Goal: Task Accomplishment & Management: Manage account settings

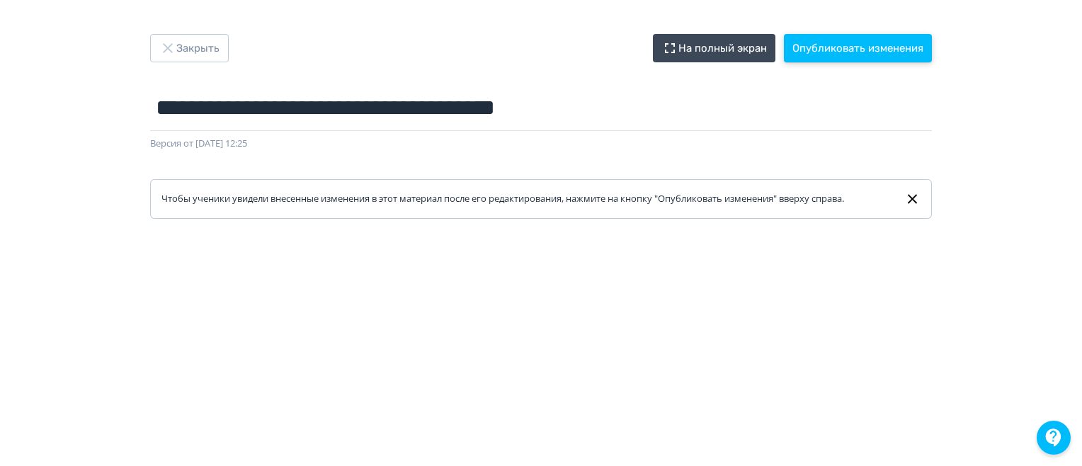
click at [817, 48] on button "Опубликовать изменения" at bounding box center [858, 48] width 148 height 28
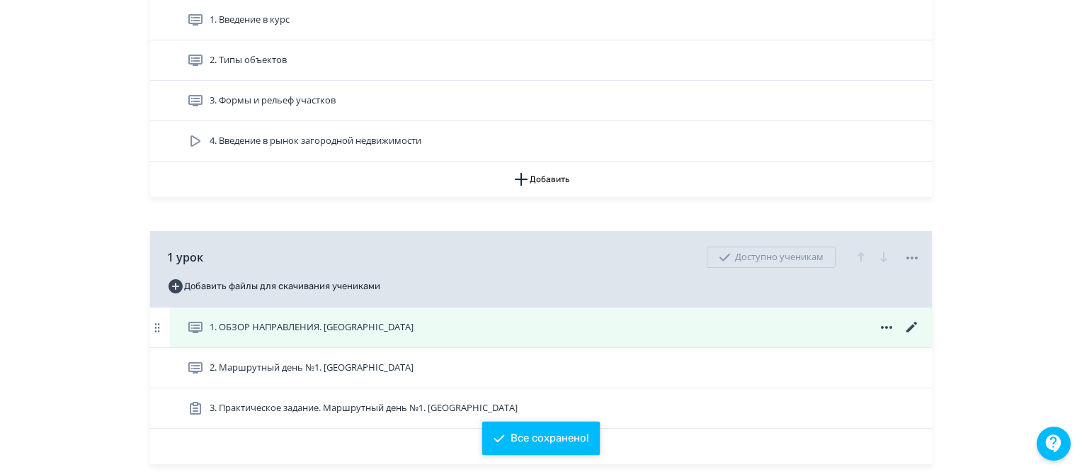
scroll to position [496, 0]
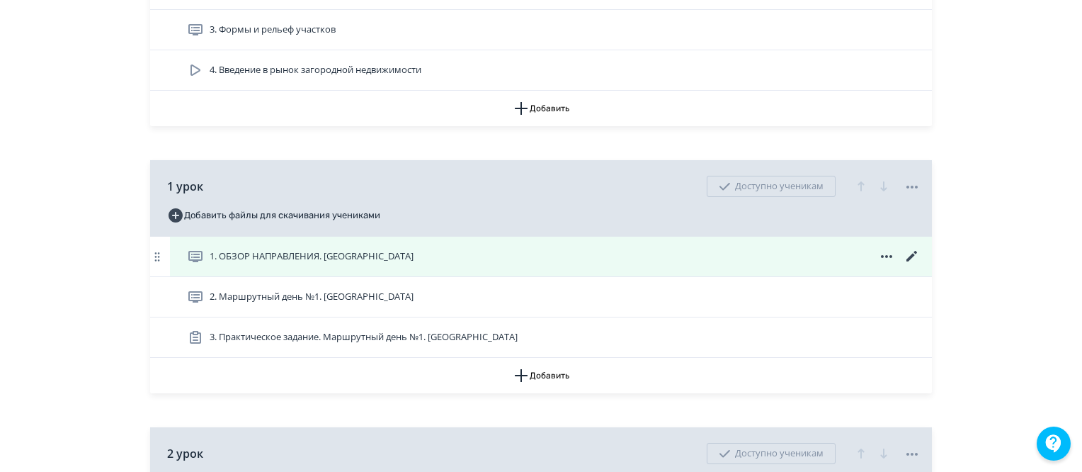
click at [913, 265] on icon at bounding box center [912, 256] width 17 height 17
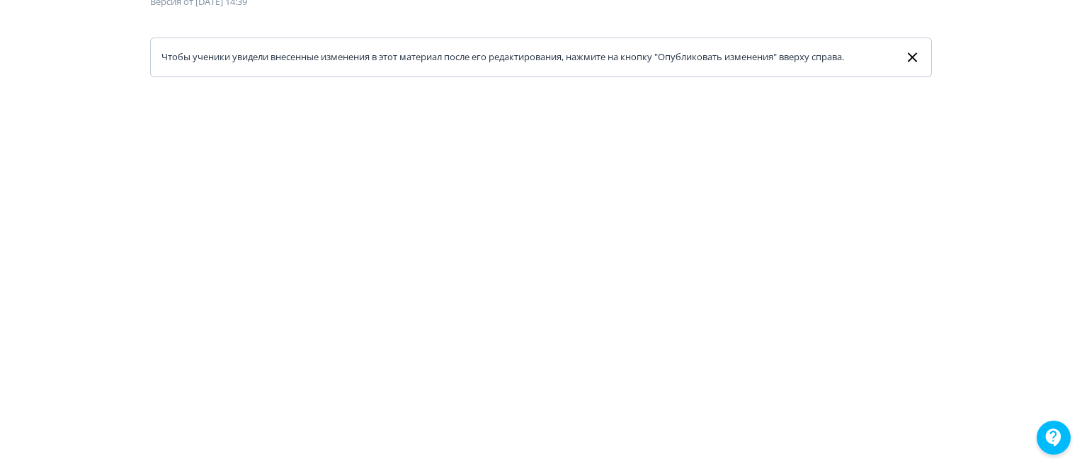
scroll to position [71, 0]
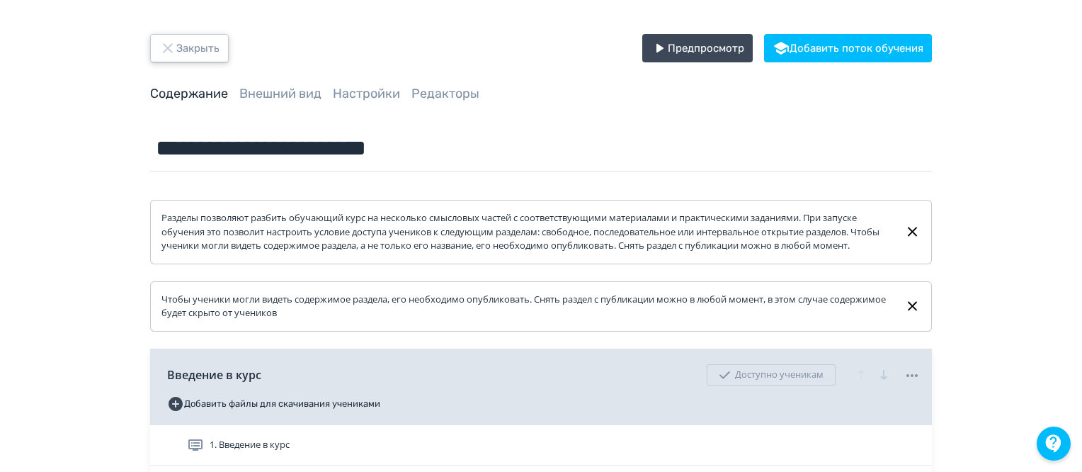
click at [195, 52] on button "Закрыть" at bounding box center [189, 48] width 79 height 28
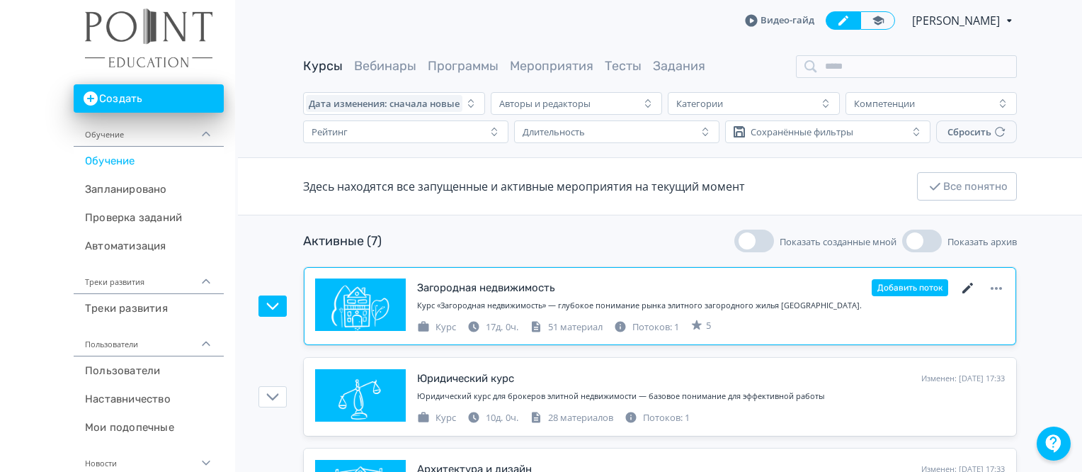
click at [966, 290] on icon at bounding box center [967, 288] width 11 height 11
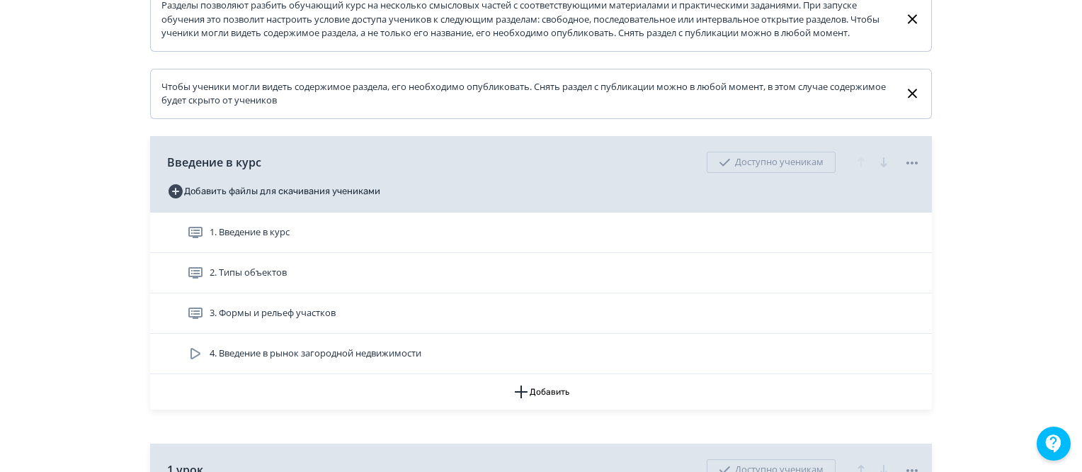
scroll to position [425, 0]
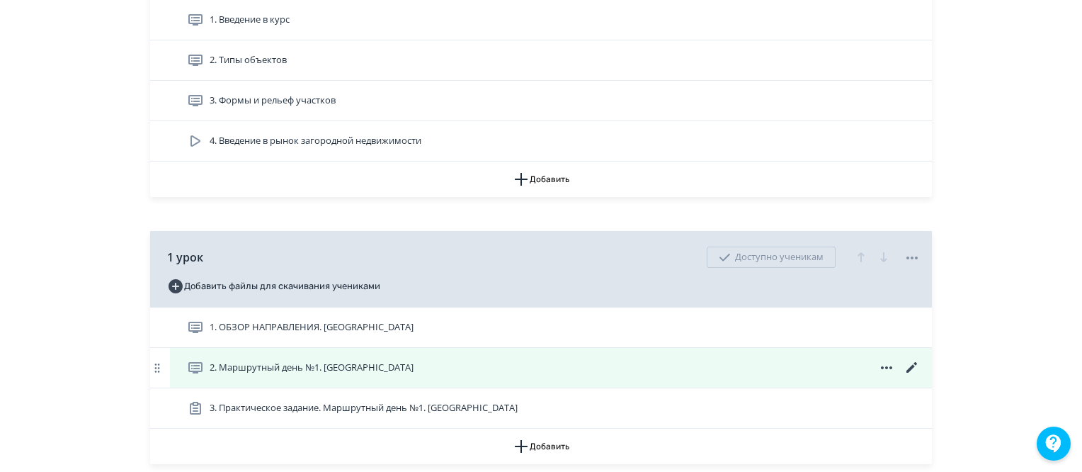
click at [907, 376] on icon at bounding box center [912, 367] width 17 height 17
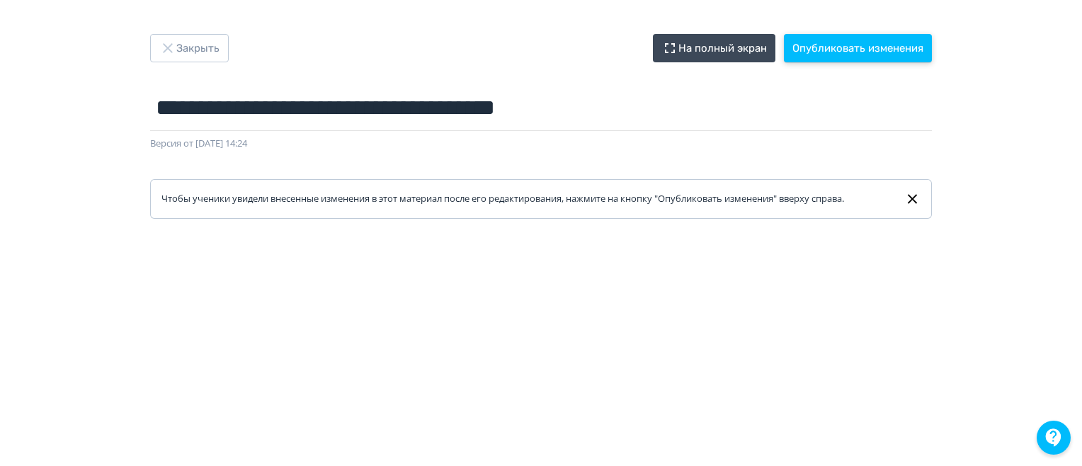
click at [861, 49] on button "Опубликовать изменения" at bounding box center [858, 48] width 148 height 28
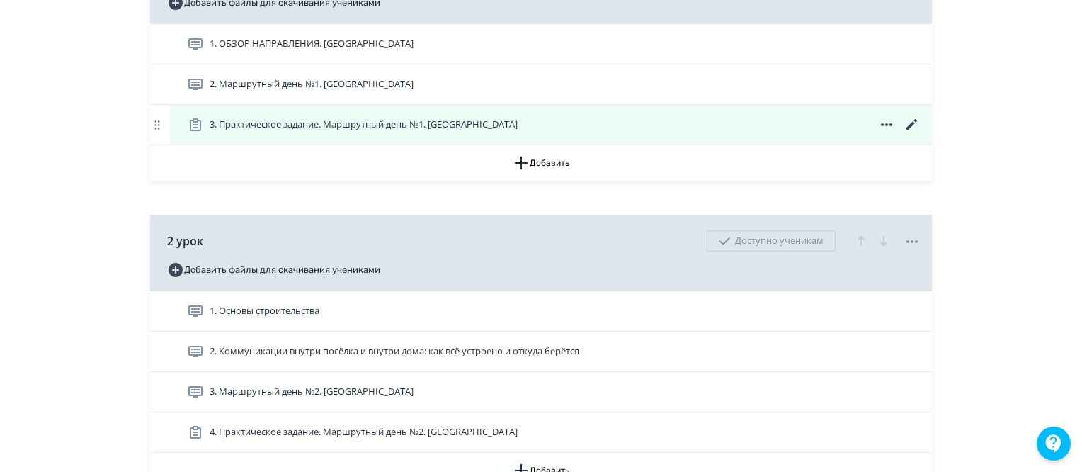
scroll to position [637, 0]
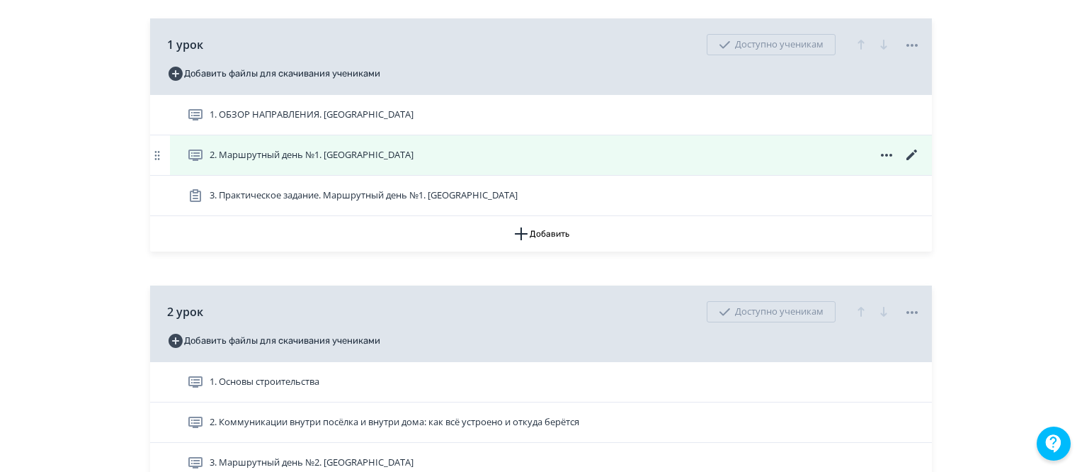
click at [906, 164] on icon at bounding box center [912, 155] width 17 height 17
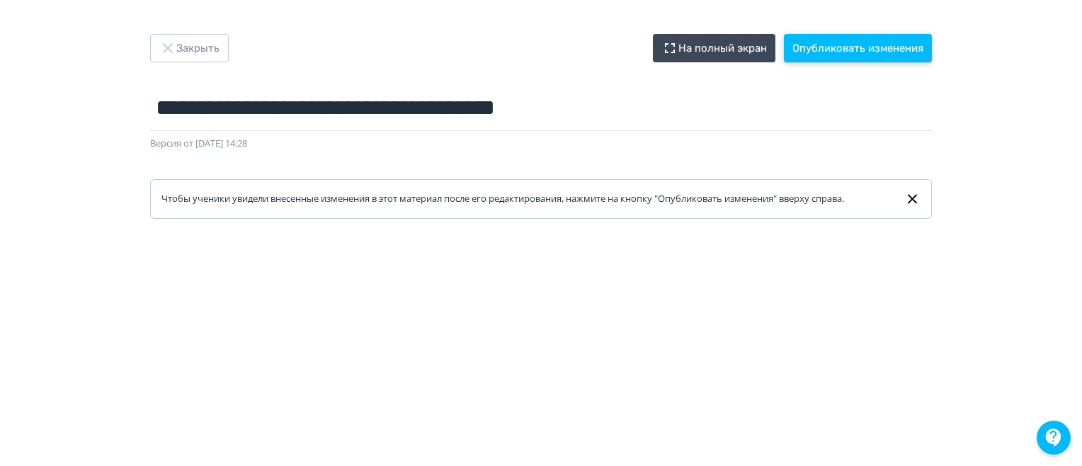
click at [891, 51] on button "Опубликовать изменения" at bounding box center [858, 48] width 148 height 28
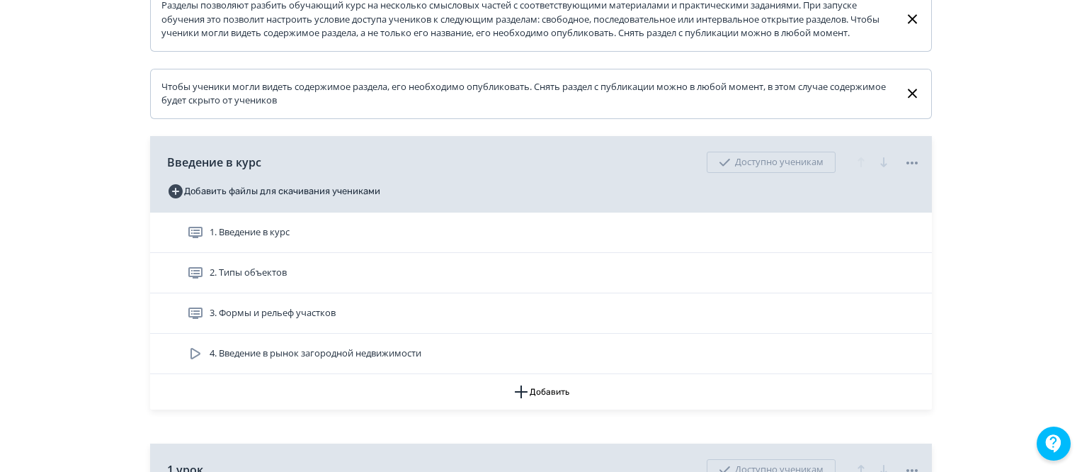
scroll to position [425, 0]
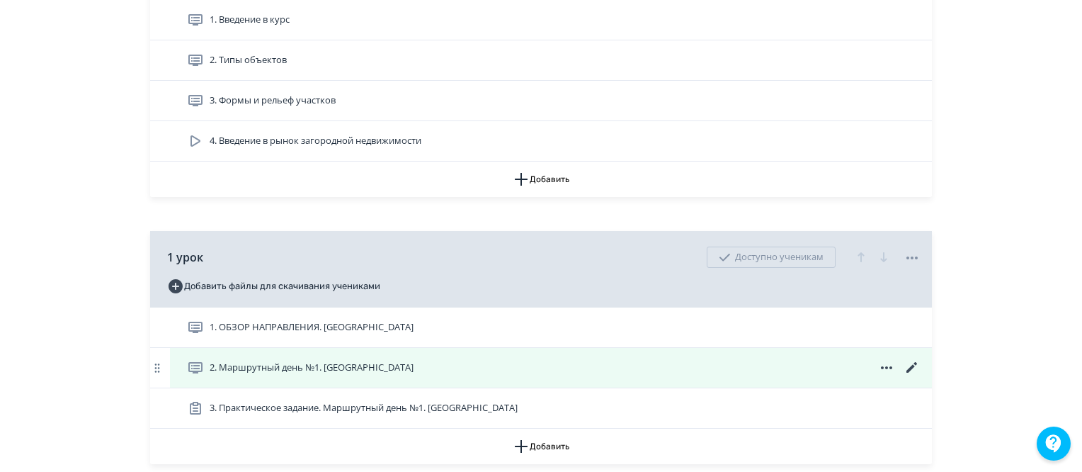
click at [912, 376] on icon at bounding box center [912, 367] width 17 height 17
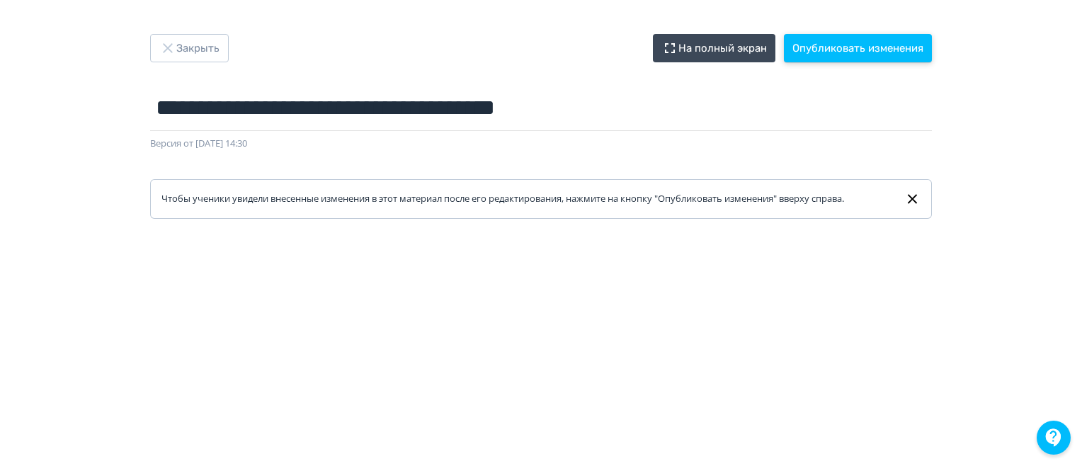
click at [853, 55] on button "Опубликовать изменения" at bounding box center [858, 48] width 148 height 28
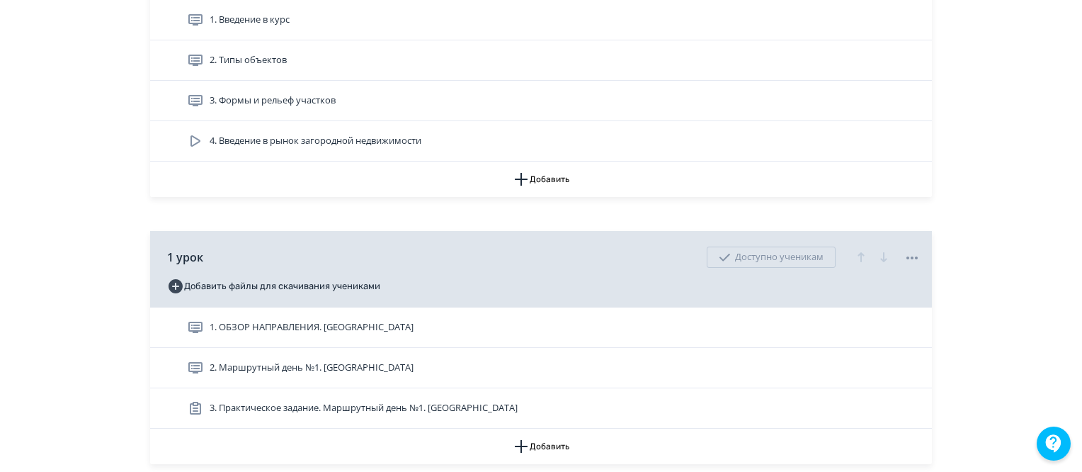
scroll to position [567, 0]
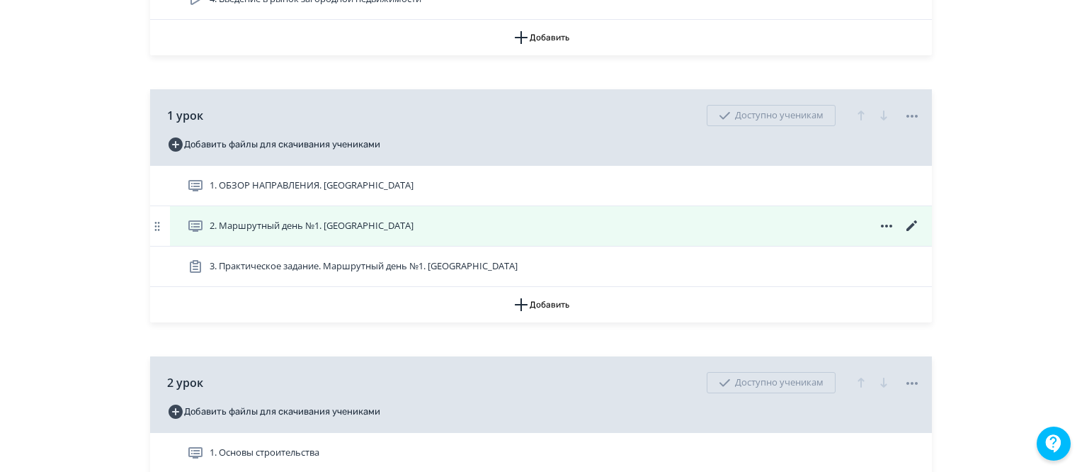
click at [913, 234] on icon at bounding box center [912, 225] width 17 height 17
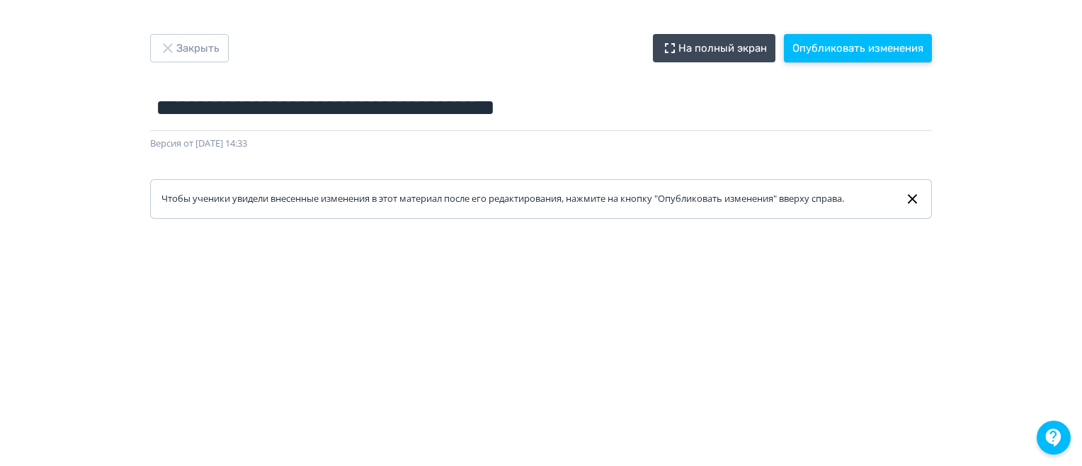
click at [816, 45] on button "Опубликовать изменения" at bounding box center [858, 48] width 148 height 28
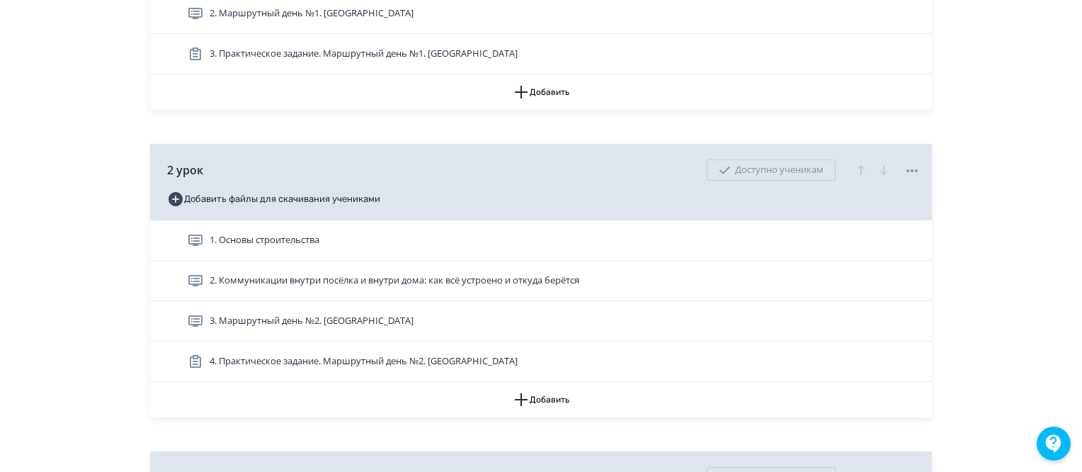
scroll to position [708, 0]
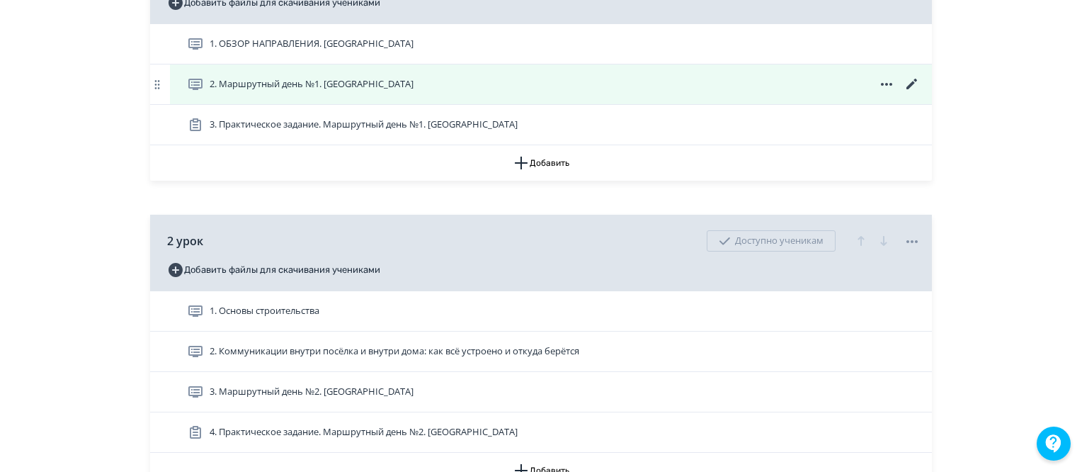
click at [915, 93] on icon at bounding box center [912, 84] width 17 height 17
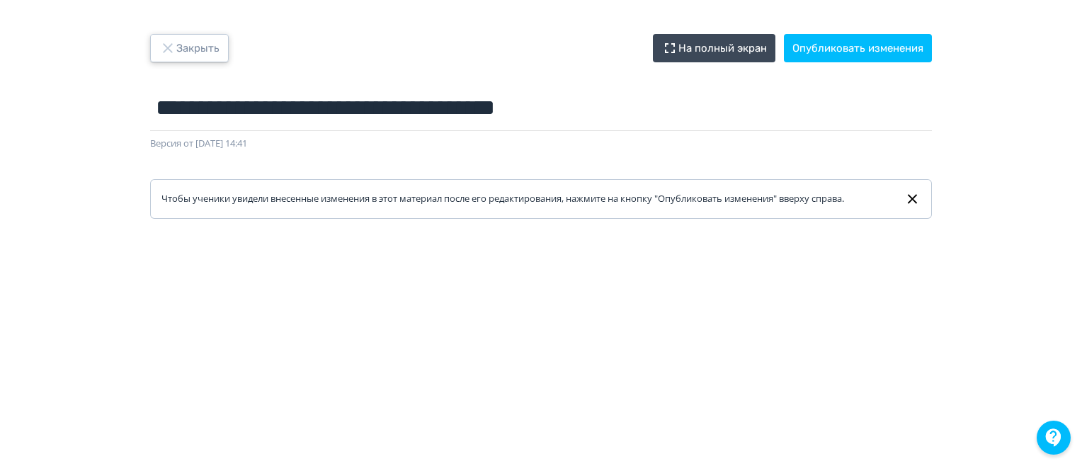
click at [203, 45] on button "Закрыть" at bounding box center [189, 48] width 79 height 28
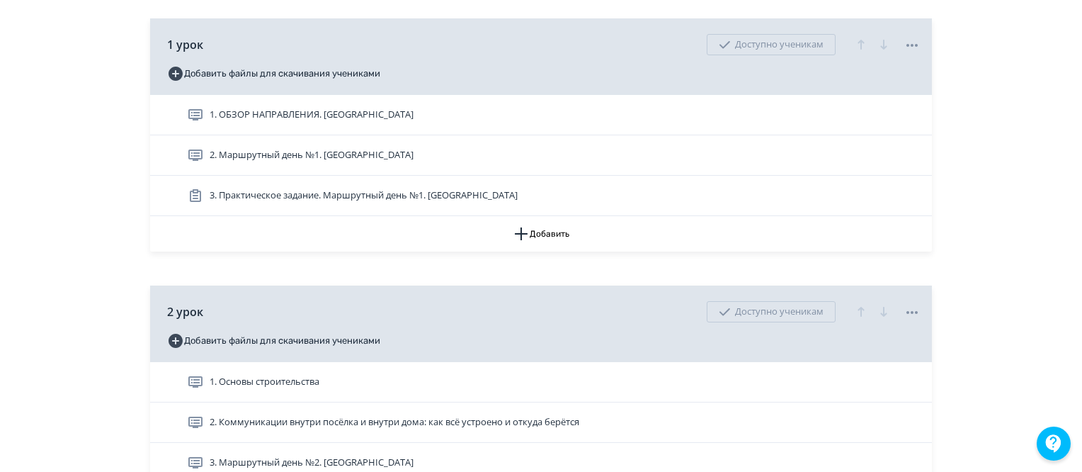
scroll to position [779, 0]
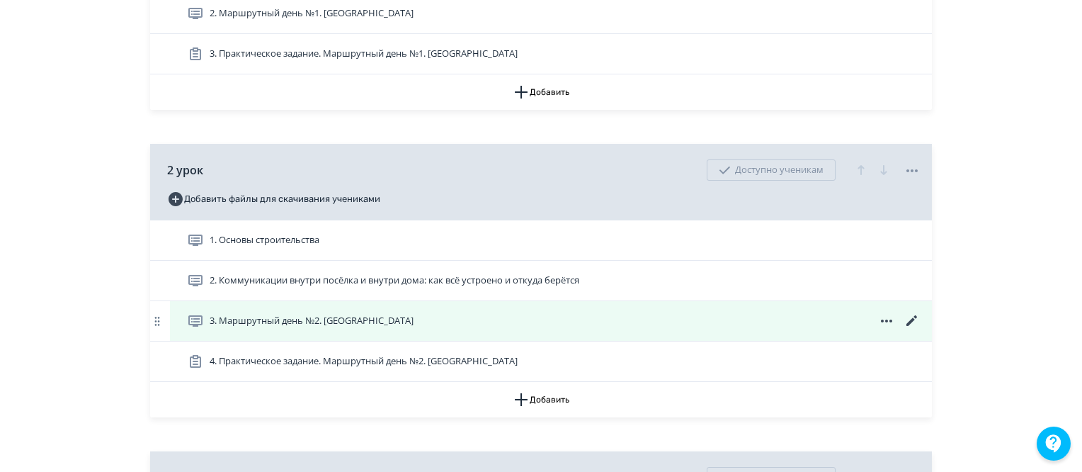
click at [918, 329] on icon at bounding box center [912, 320] width 17 height 17
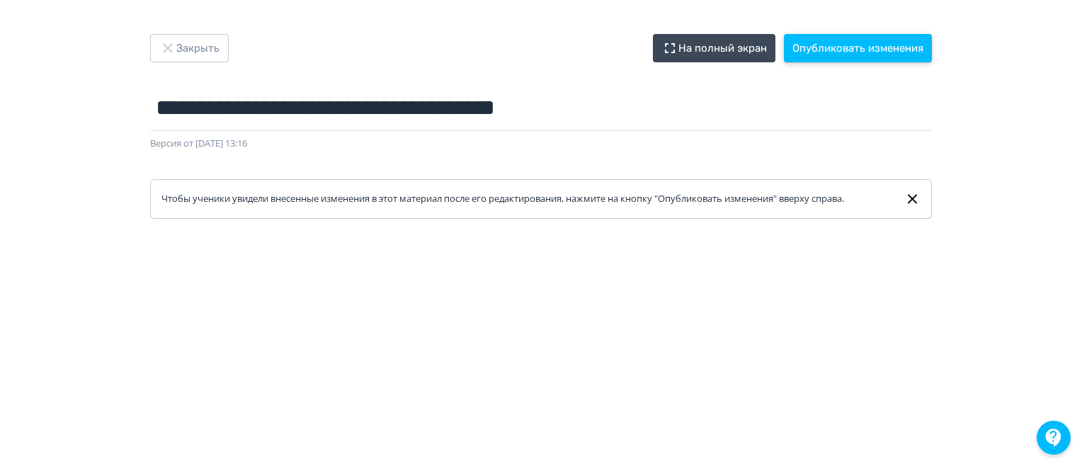
click at [878, 44] on button "Опубликовать изменения" at bounding box center [858, 48] width 148 height 28
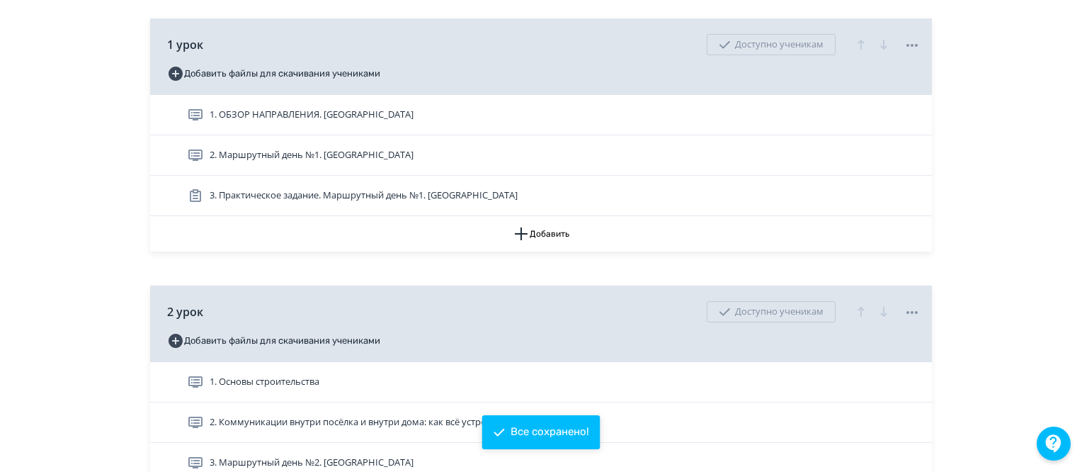
scroll to position [779, 0]
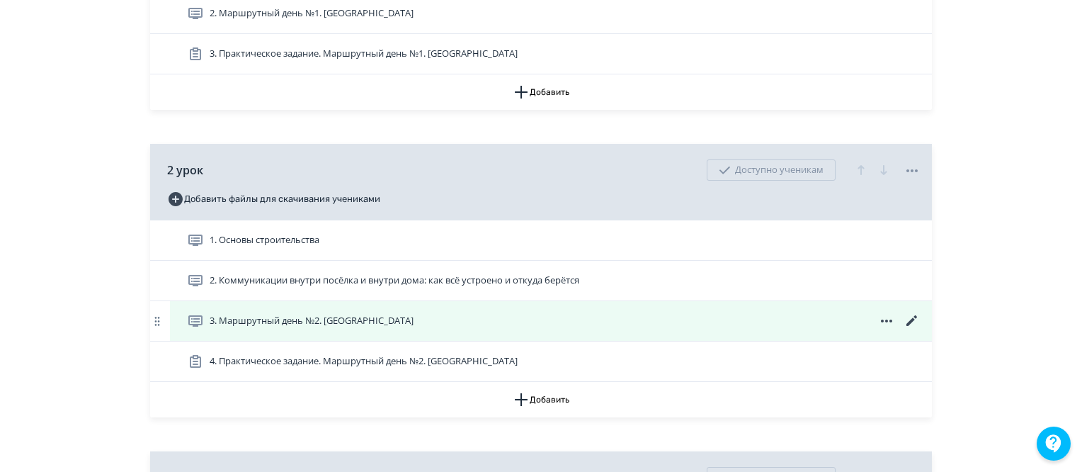
click at [913, 326] on icon at bounding box center [912, 320] width 11 height 11
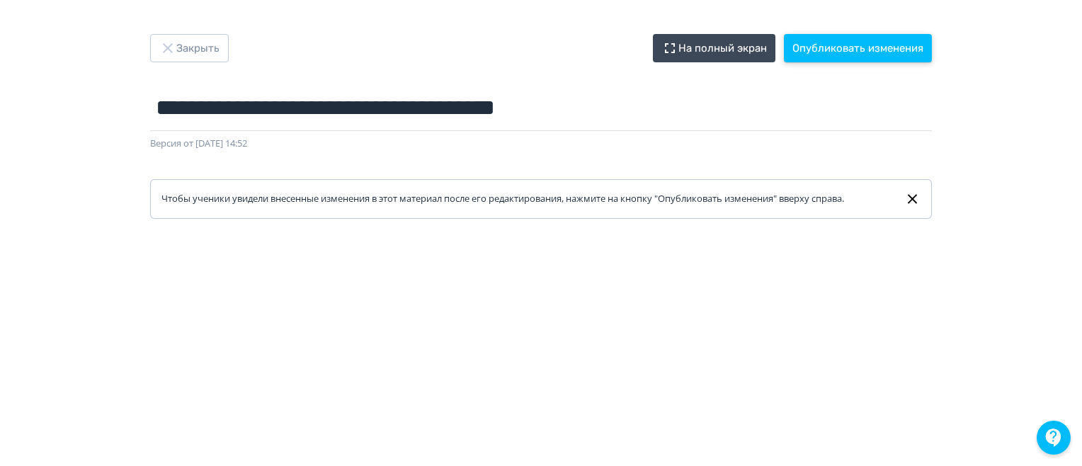
click at [830, 45] on button "Опубликовать изменения" at bounding box center [858, 48] width 148 height 28
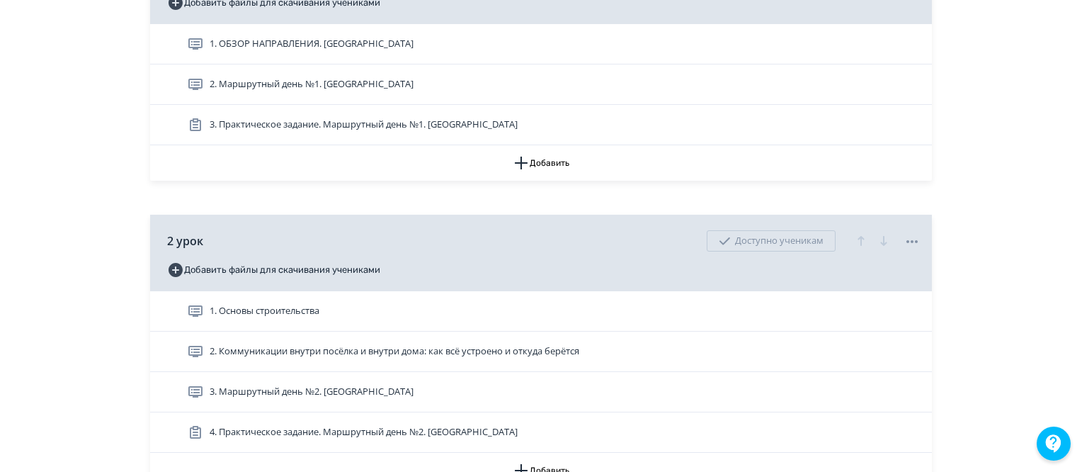
scroll to position [779, 0]
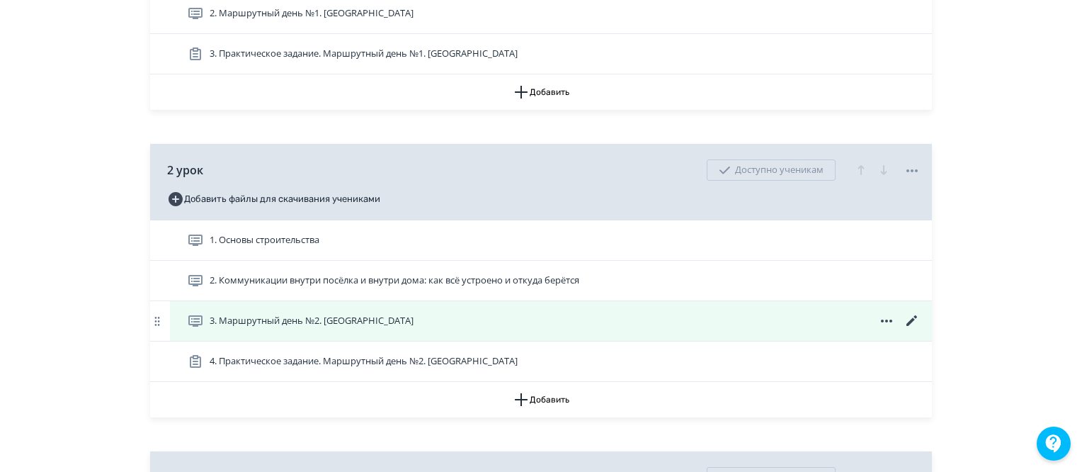
click at [909, 329] on icon at bounding box center [912, 320] width 17 height 17
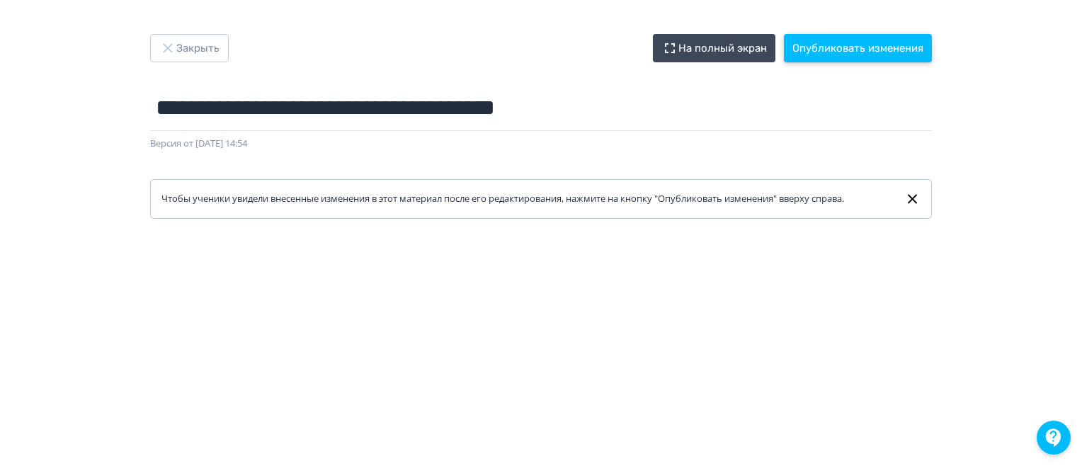
click at [816, 50] on button "Опубликовать изменения" at bounding box center [858, 48] width 148 height 28
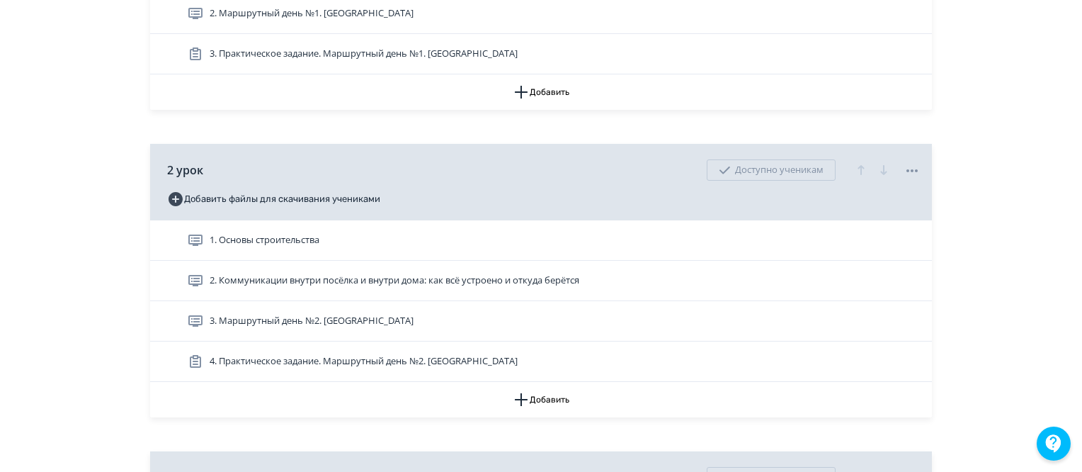
scroll to position [850, 0]
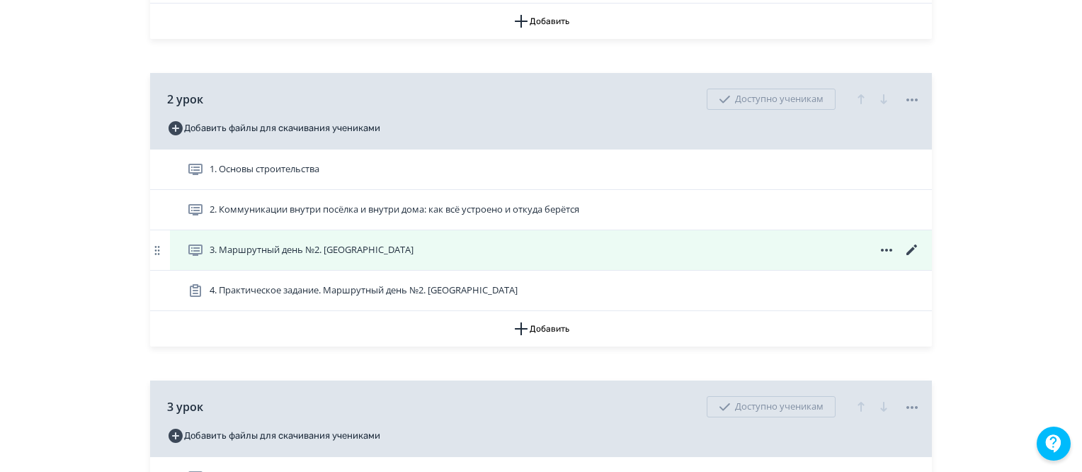
click at [913, 255] on icon at bounding box center [912, 249] width 11 height 11
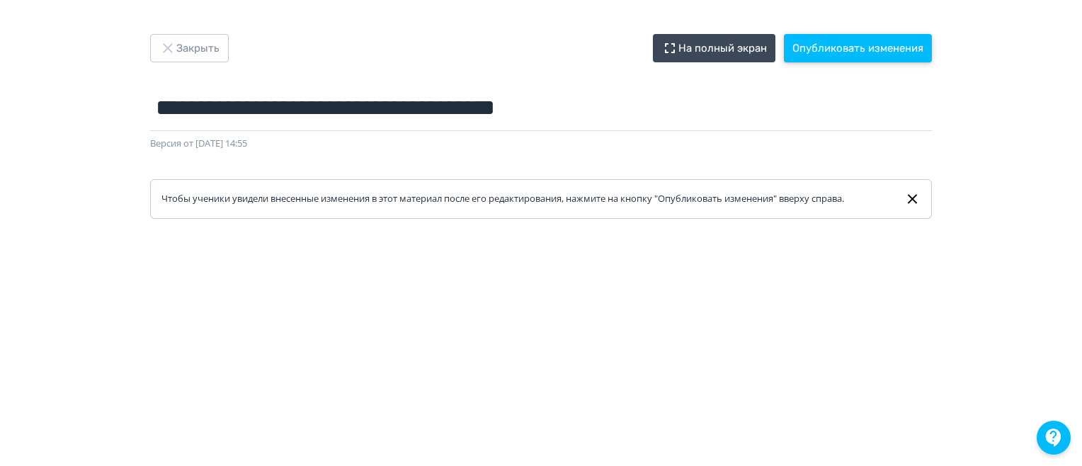
click at [833, 47] on button "Опубликовать изменения" at bounding box center [858, 48] width 148 height 28
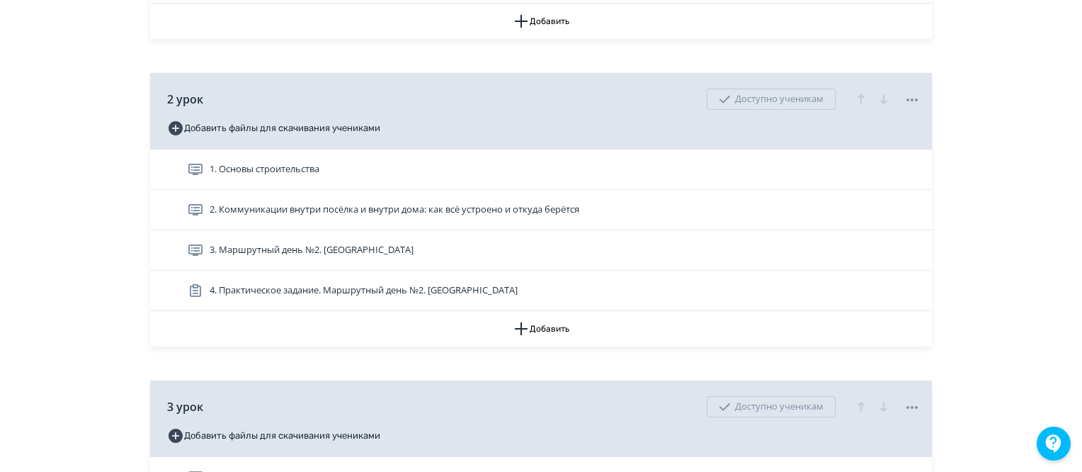
scroll to position [921, 0]
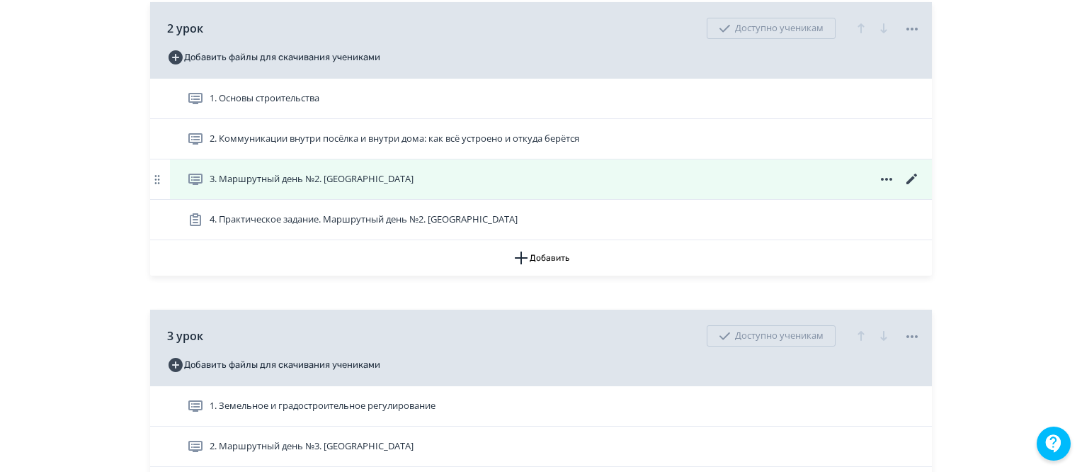
click at [909, 184] on icon at bounding box center [912, 179] width 11 height 11
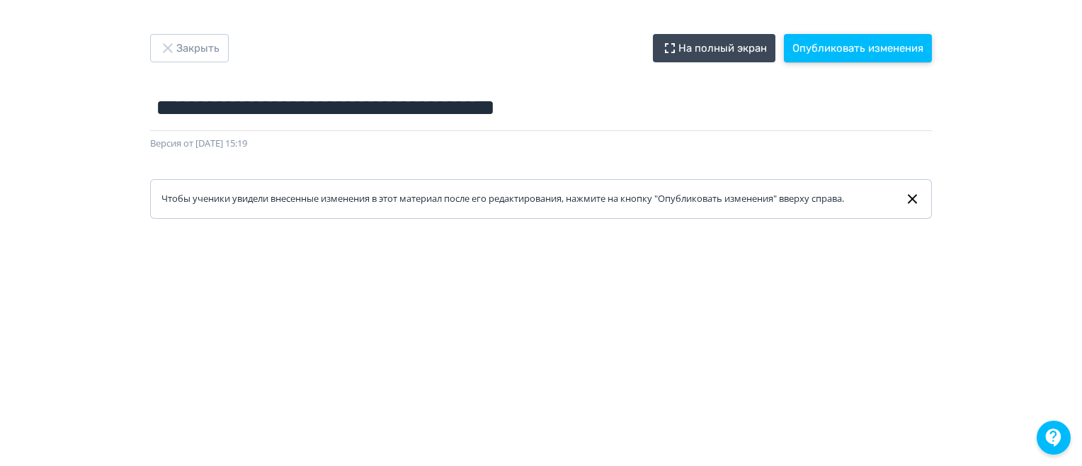
click at [887, 47] on button "Опубликовать изменения" at bounding box center [858, 48] width 148 height 28
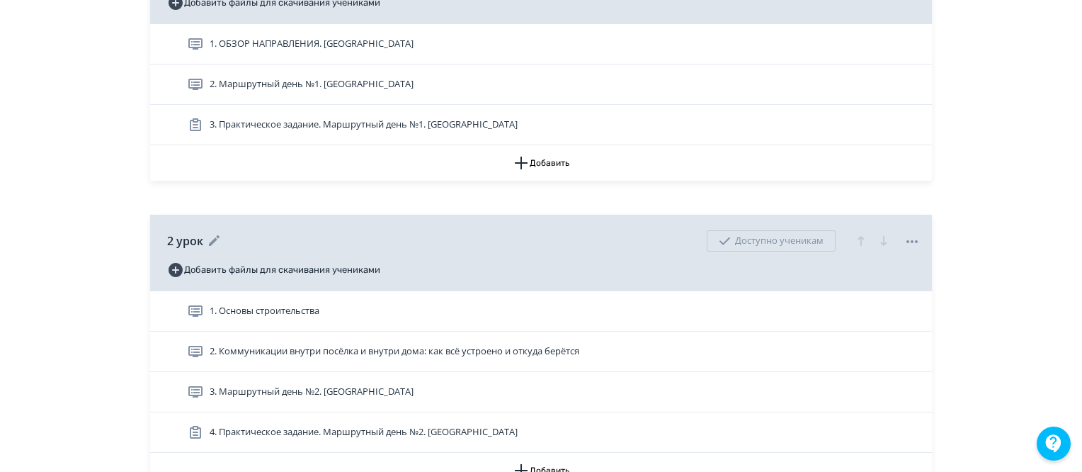
scroll to position [850, 0]
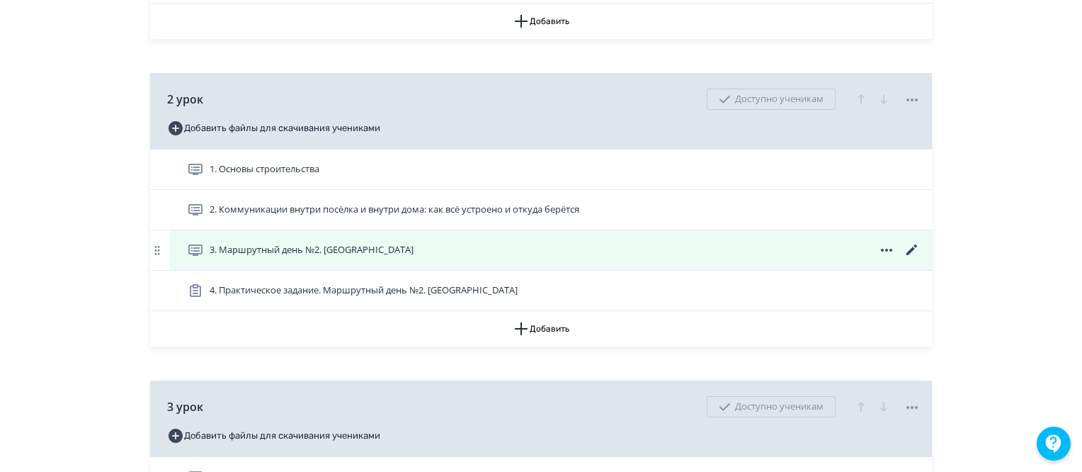
click at [910, 255] on icon at bounding box center [912, 249] width 11 height 11
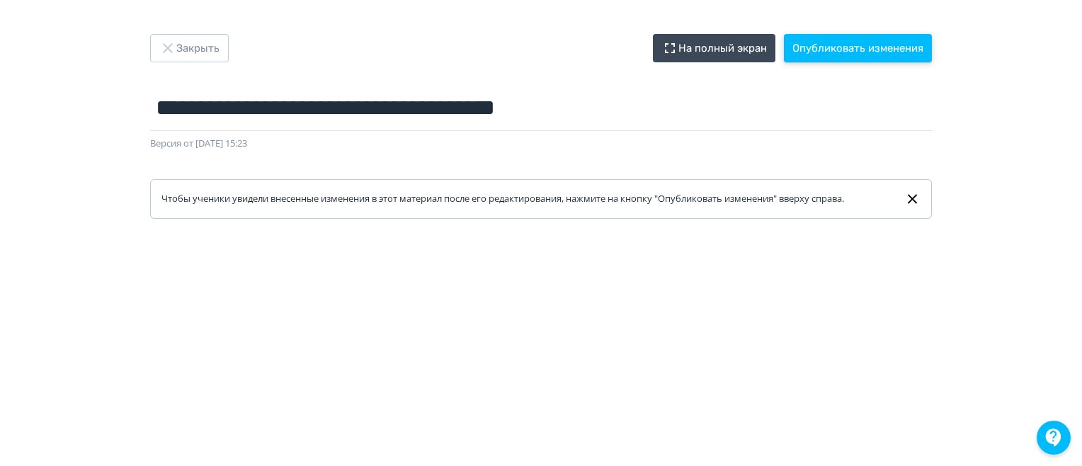
click at [830, 49] on button "Опубликовать изменения" at bounding box center [858, 48] width 148 height 28
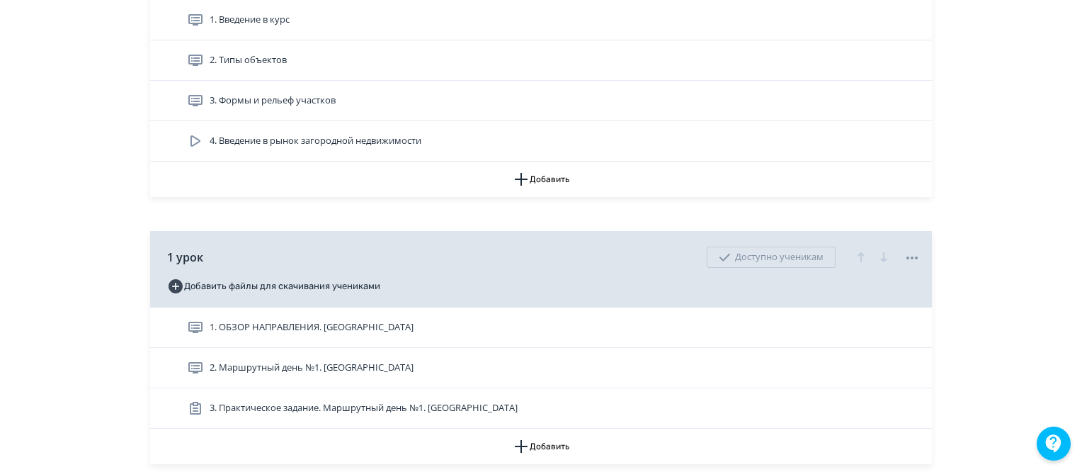
scroll to position [708, 0]
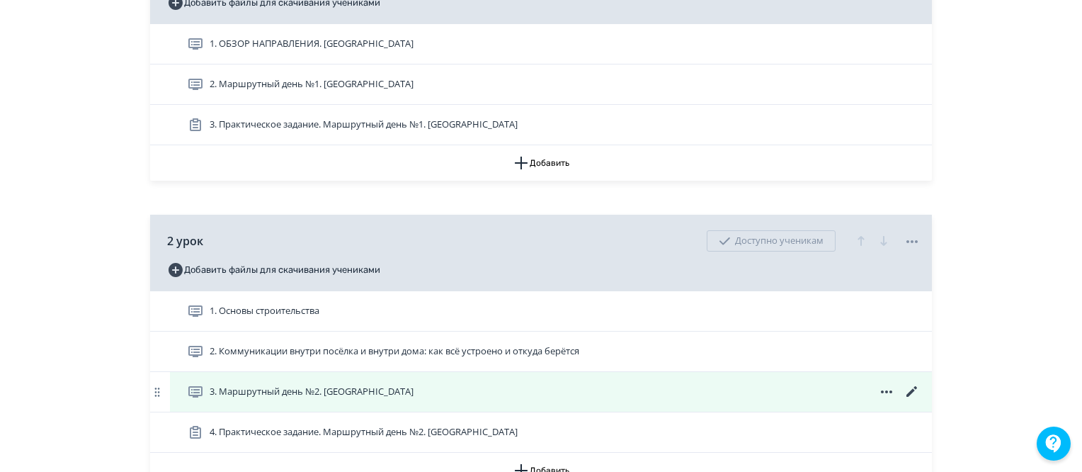
click at [914, 400] on icon at bounding box center [912, 391] width 17 height 17
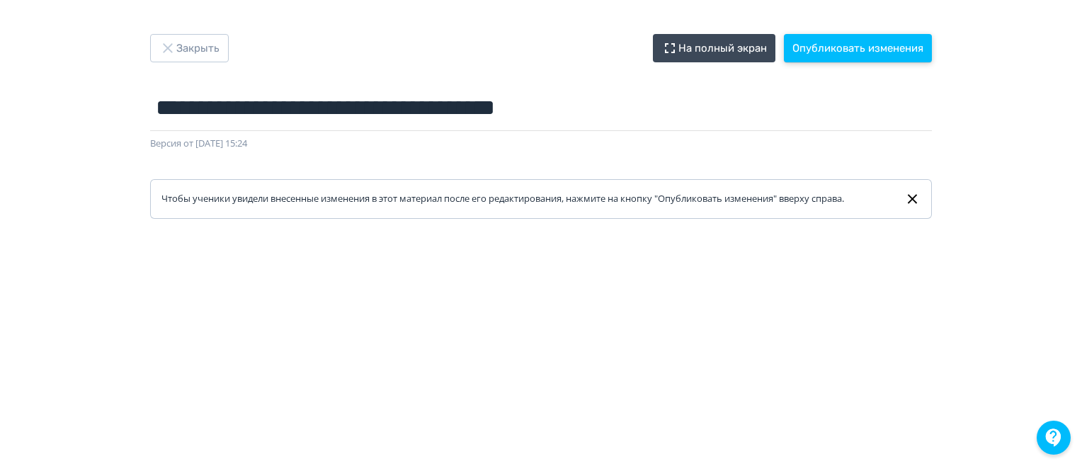
click at [853, 62] on div "**********" at bounding box center [541, 126] width 850 height 185
click at [850, 53] on button "Опубликовать изменения" at bounding box center [858, 48] width 148 height 28
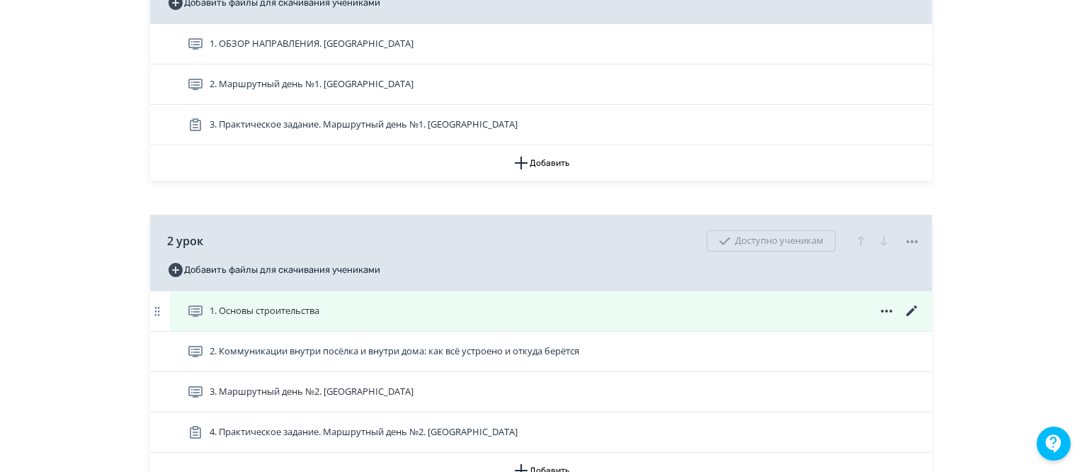
scroll to position [779, 0]
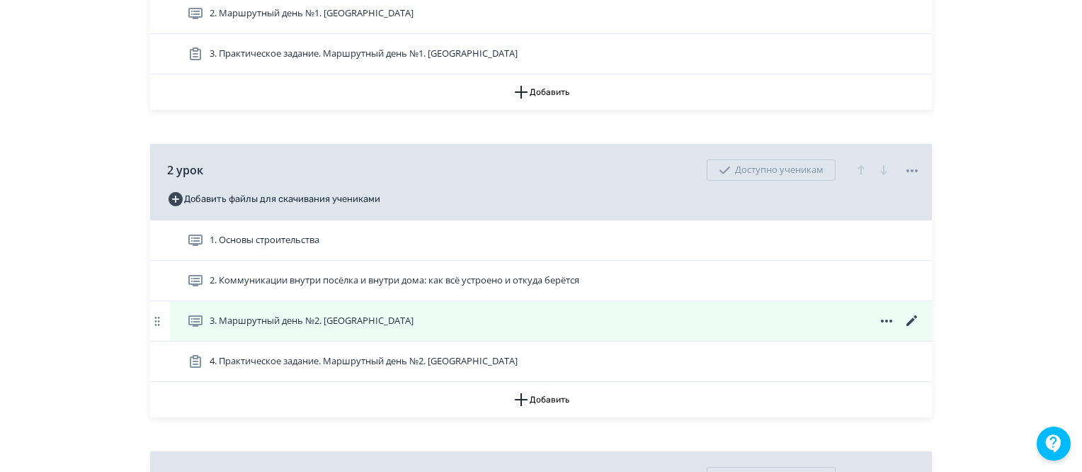
click at [910, 326] on icon at bounding box center [912, 320] width 11 height 11
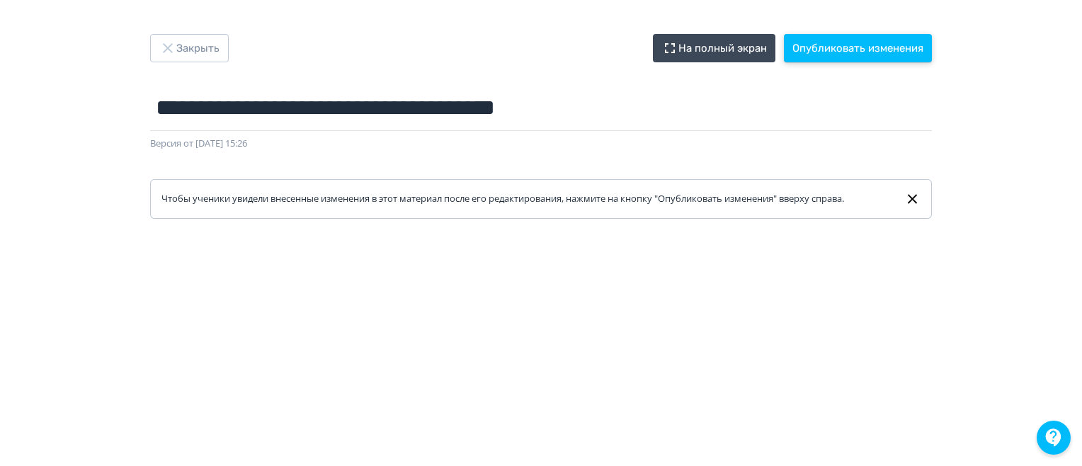
click at [880, 41] on button "Опубликовать изменения" at bounding box center [858, 48] width 148 height 28
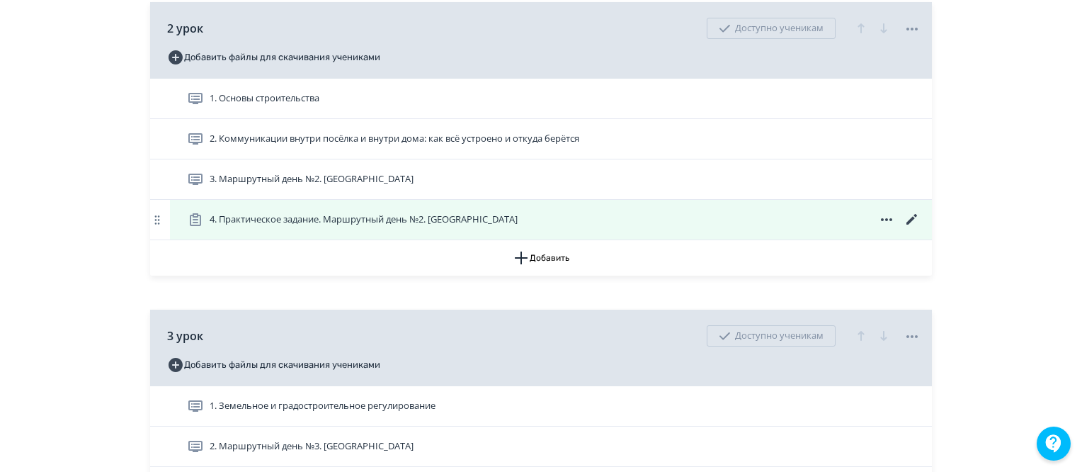
scroll to position [1062, 0]
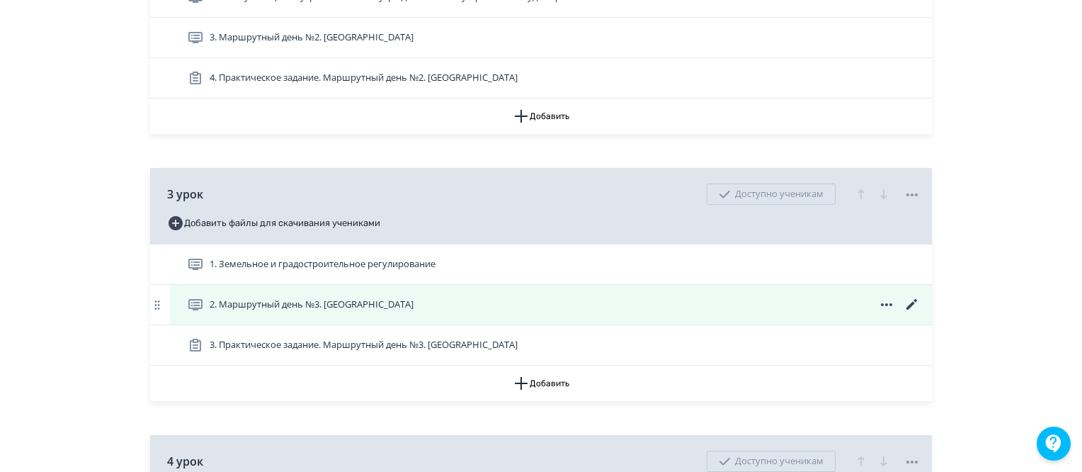
click at [912, 309] on icon at bounding box center [912, 304] width 11 height 11
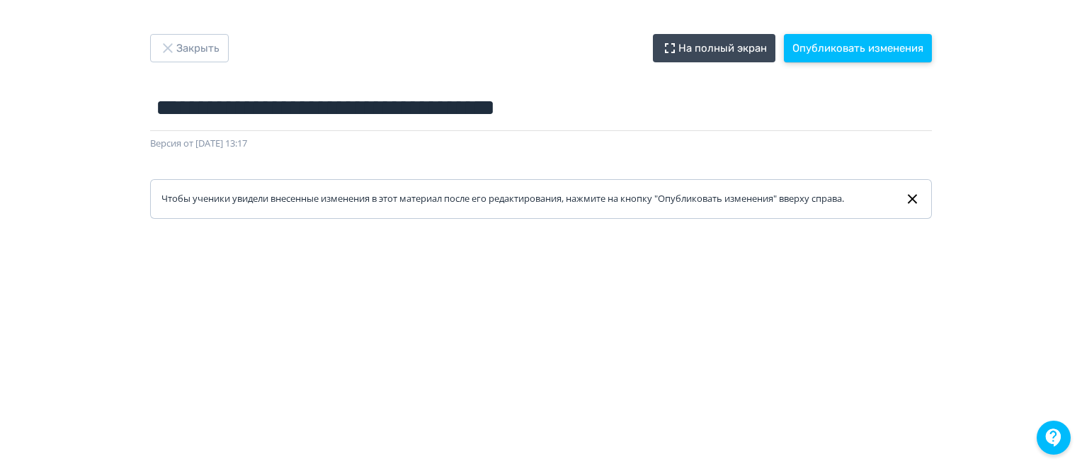
click at [846, 55] on button "Опубликовать изменения" at bounding box center [858, 48] width 148 height 28
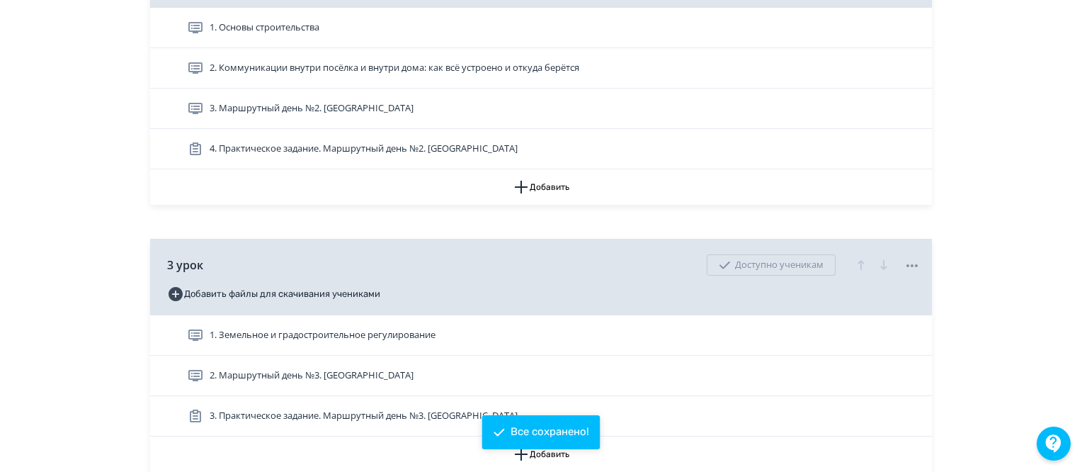
scroll to position [1062, 0]
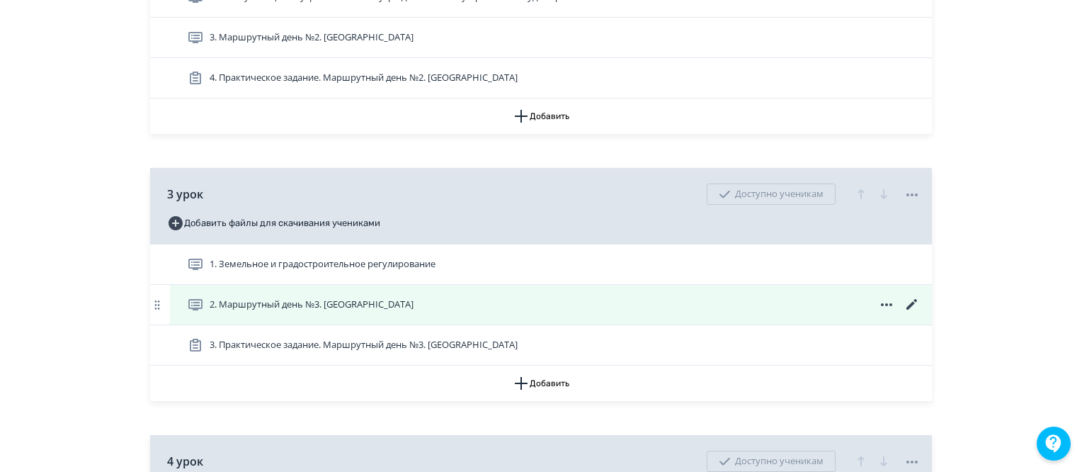
click at [916, 313] on icon at bounding box center [912, 304] width 17 height 17
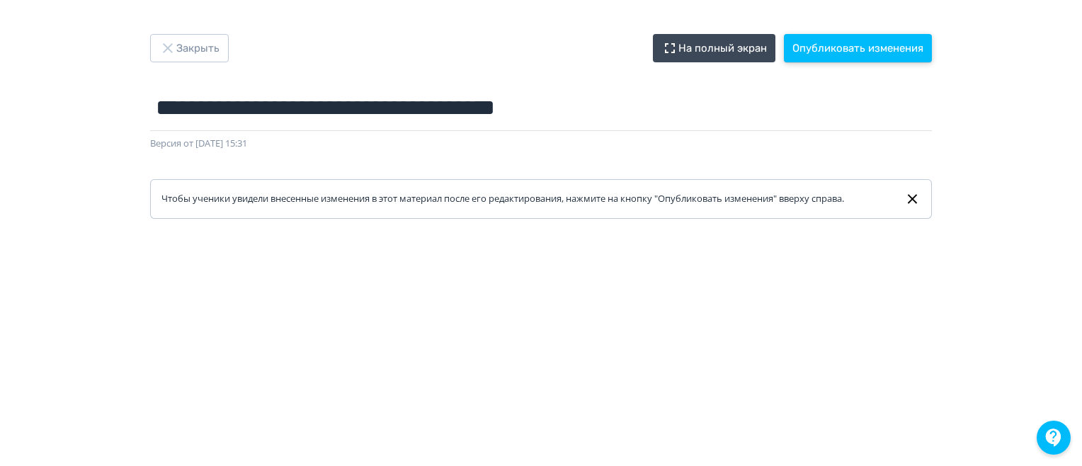
click at [875, 55] on button "Опубликовать изменения" at bounding box center [858, 48] width 148 height 28
